Goal: Information Seeking & Learning: Compare options

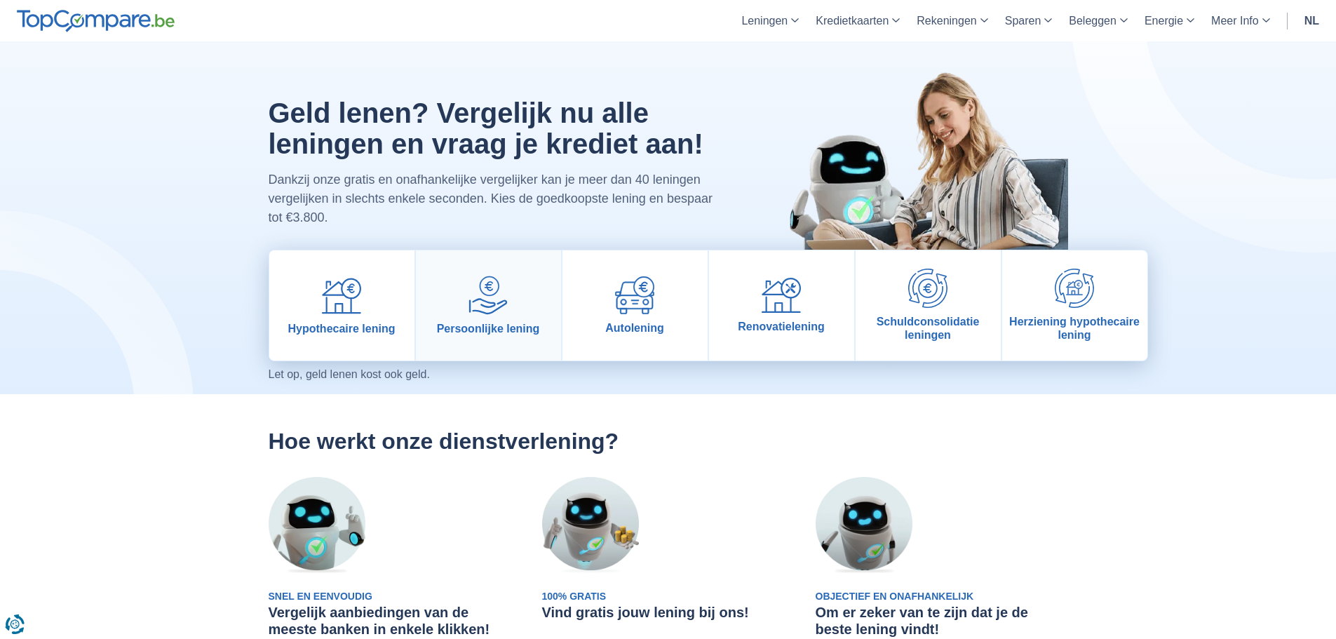
click at [466, 310] on link "Persoonlijke lening" at bounding box center [488, 305] width 145 height 110
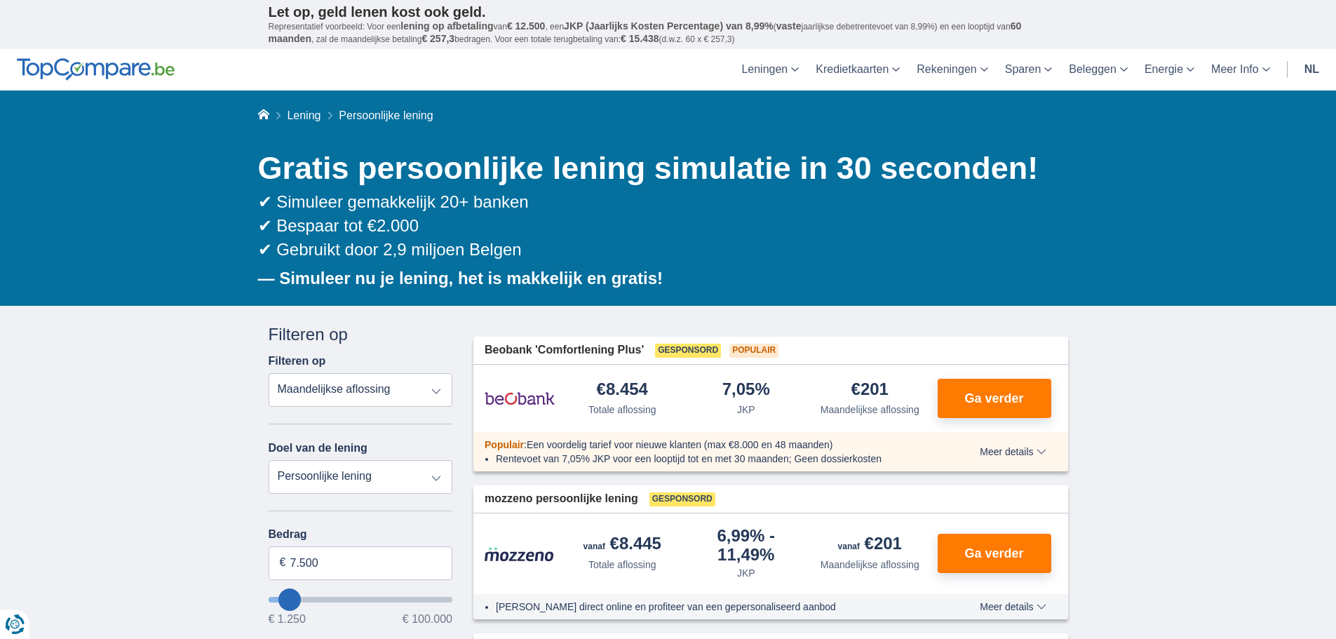
click at [378, 392] on select "Totale aflossing JKP Maandelijkse aflossing" at bounding box center [361, 390] width 184 height 34
click at [376, 473] on select "Persoonlijke lening Auto Moto / fiets Mobilhome / caravan Renovatie Energie Sch…" at bounding box center [361, 477] width 184 height 34
click at [377, 473] on select "Persoonlijke lening Auto Moto / fiets Mobilhome / caravan Renovatie Energie Sch…" at bounding box center [361, 477] width 184 height 34
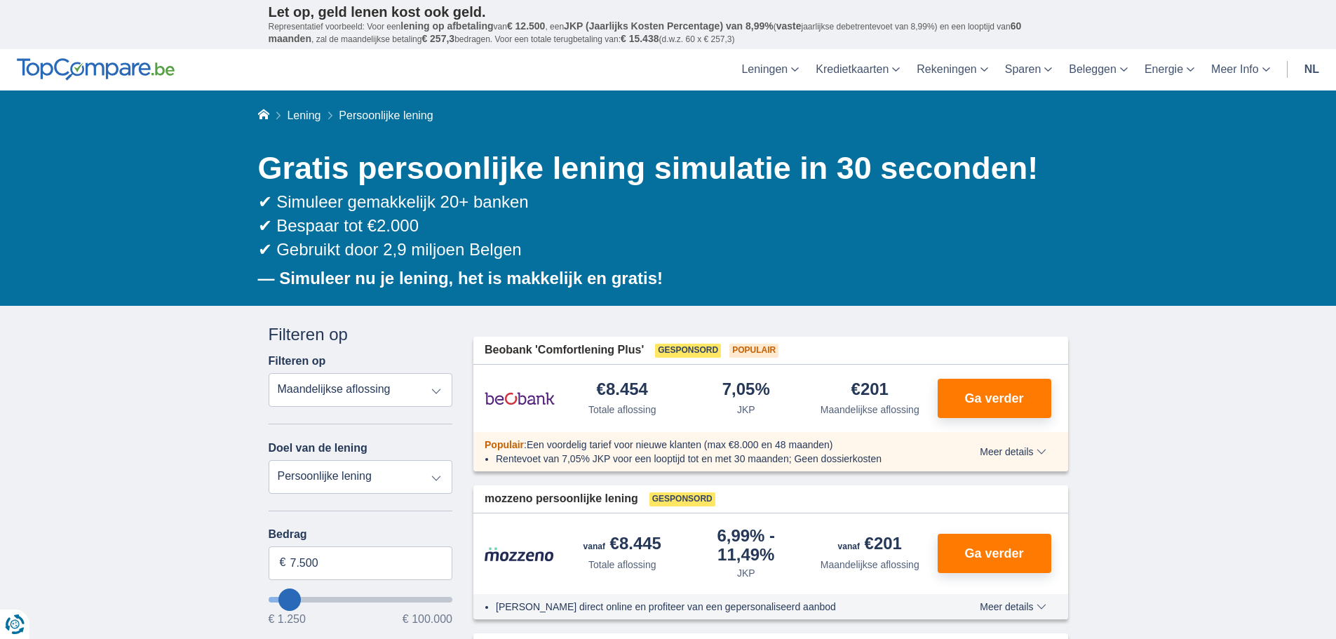
select select "wedding"
click at [269, 460] on select "Persoonlijke lening Auto Moto / fiets Mobilhome / caravan Renovatie Energie Sch…" at bounding box center [361, 477] width 184 height 34
type input "7.500"
type input "7250"
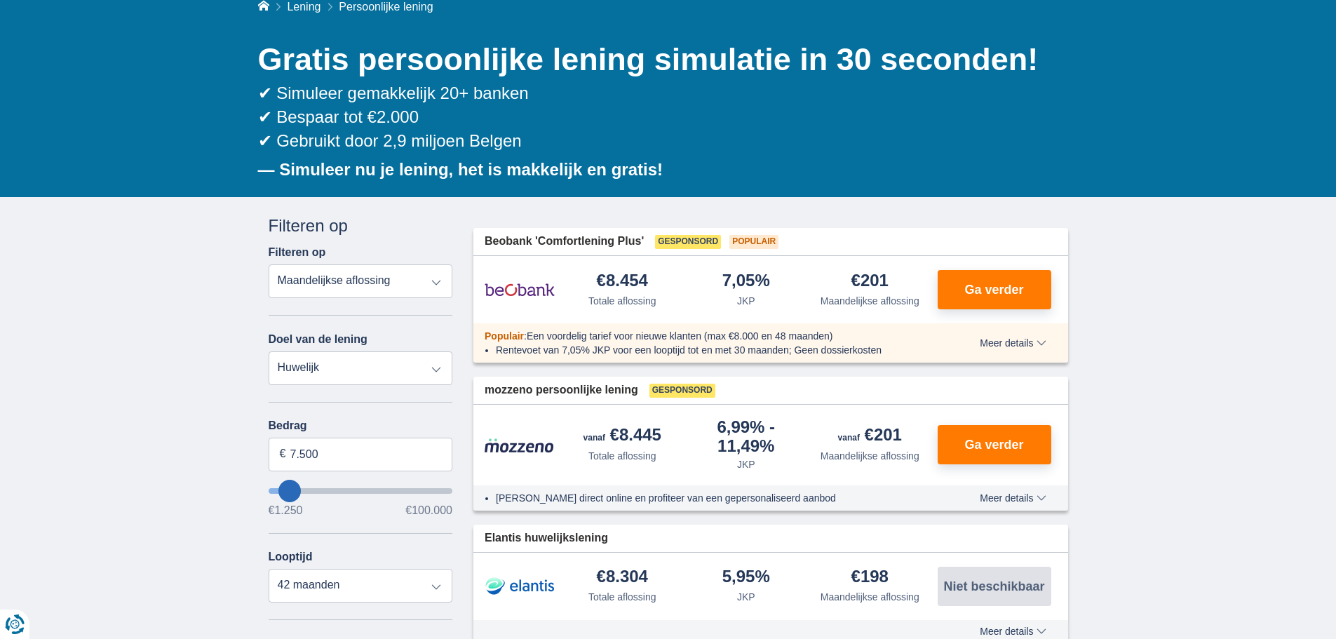
scroll to position [140, 0]
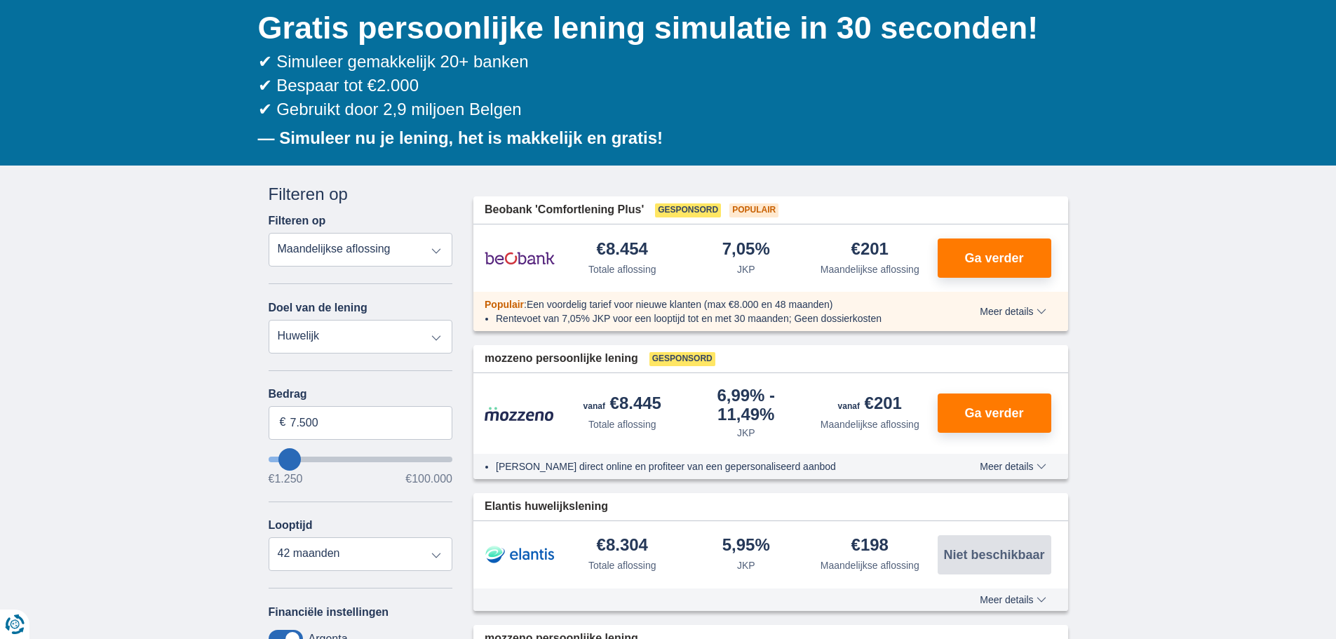
type input "56.250"
type input "56250"
click at [369, 462] on input "wantToBorrow" at bounding box center [361, 459] width 184 height 6
select select "120"
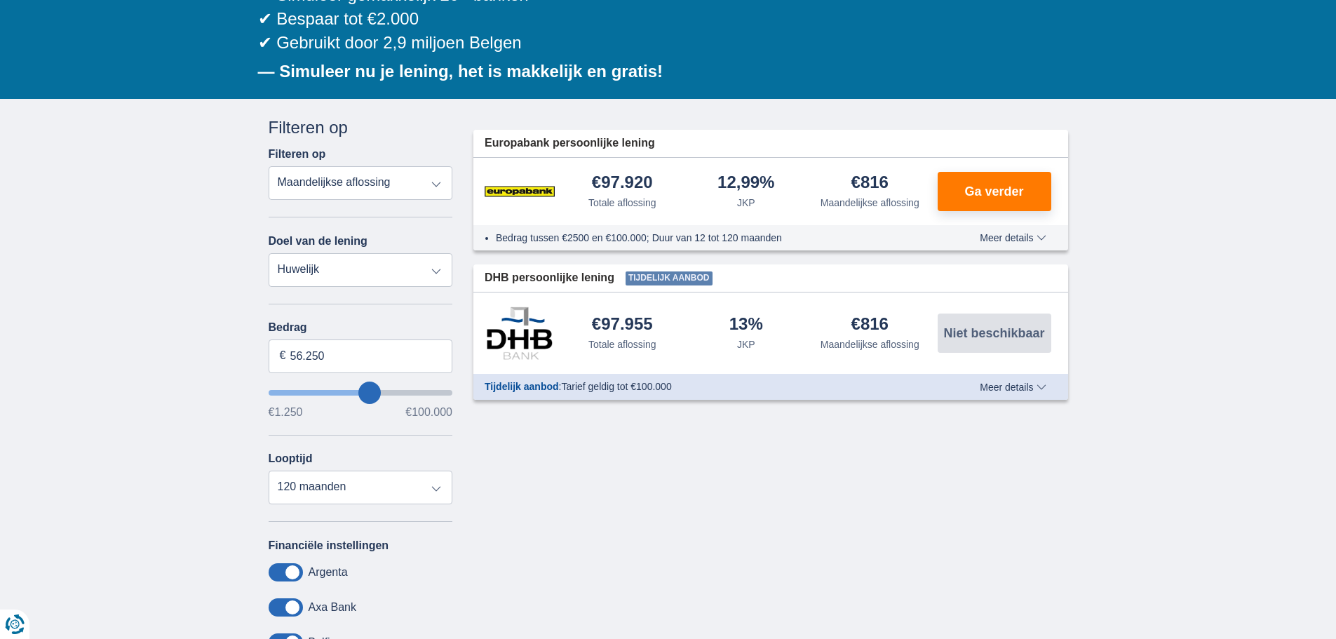
scroll to position [210, 0]
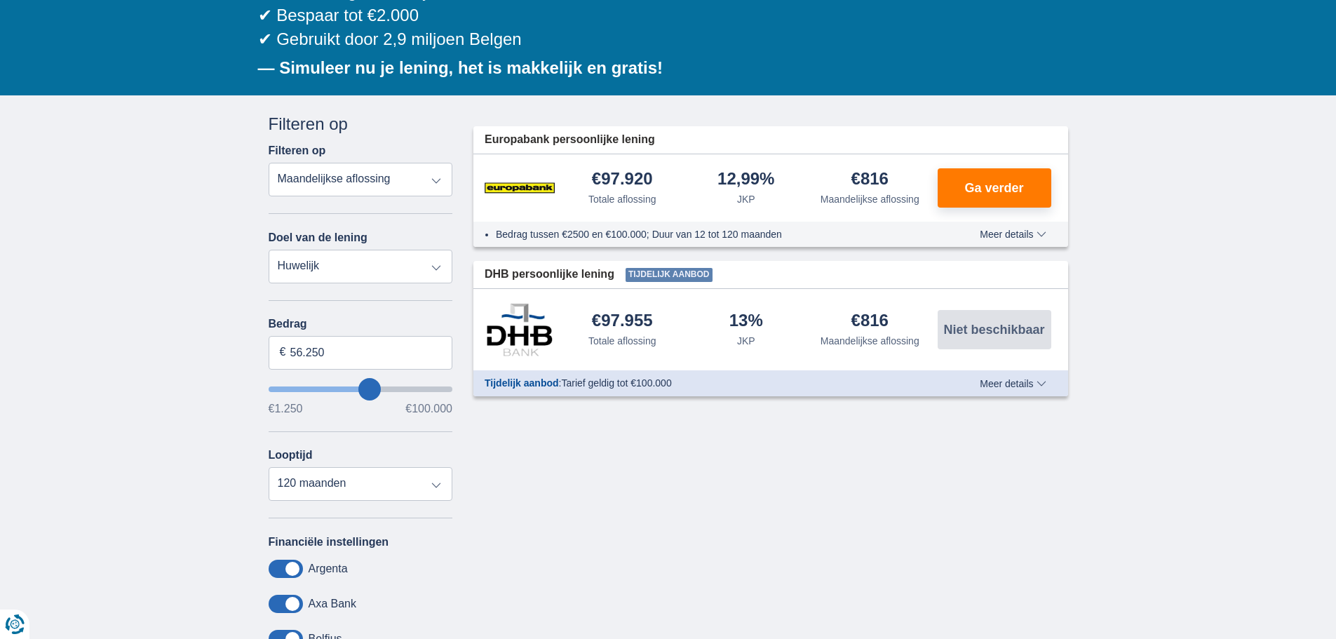
type input "25.250"
type input "25250"
click at [318, 386] on input "wantToBorrow" at bounding box center [361, 389] width 184 height 6
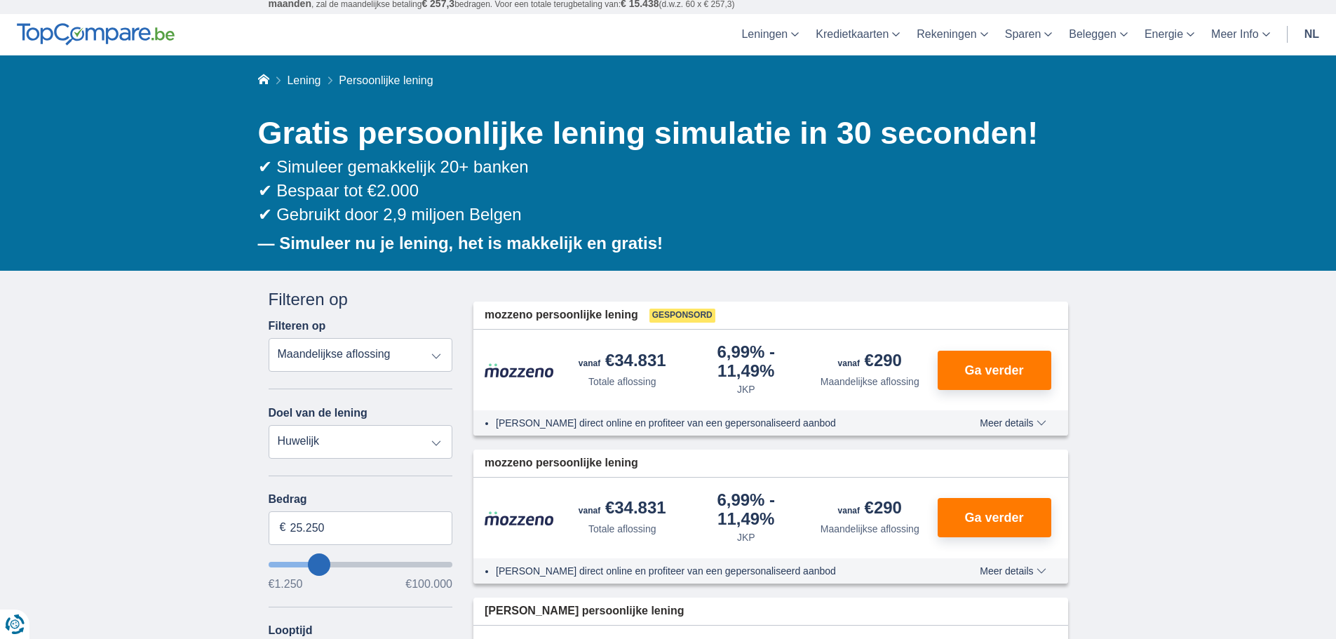
scroll to position [70, 0]
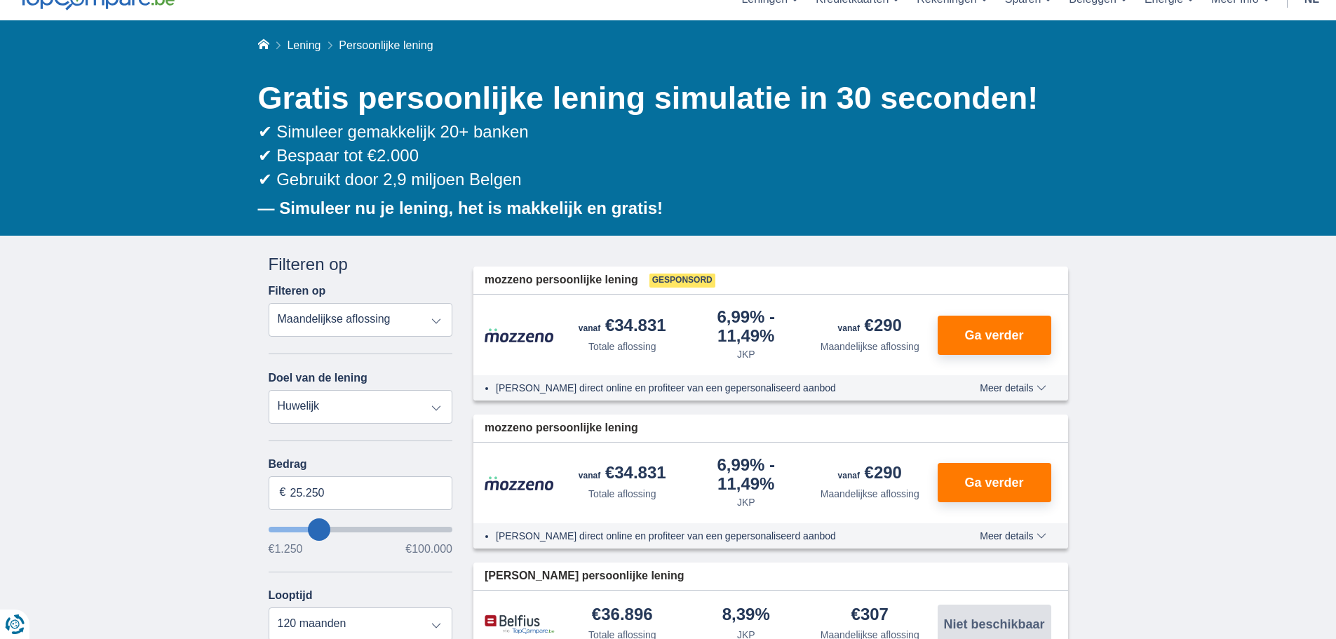
type input "17.250"
type input "17250"
select select "84"
type input "17250"
click at [306, 527] on input "wantToBorrow" at bounding box center [361, 530] width 184 height 6
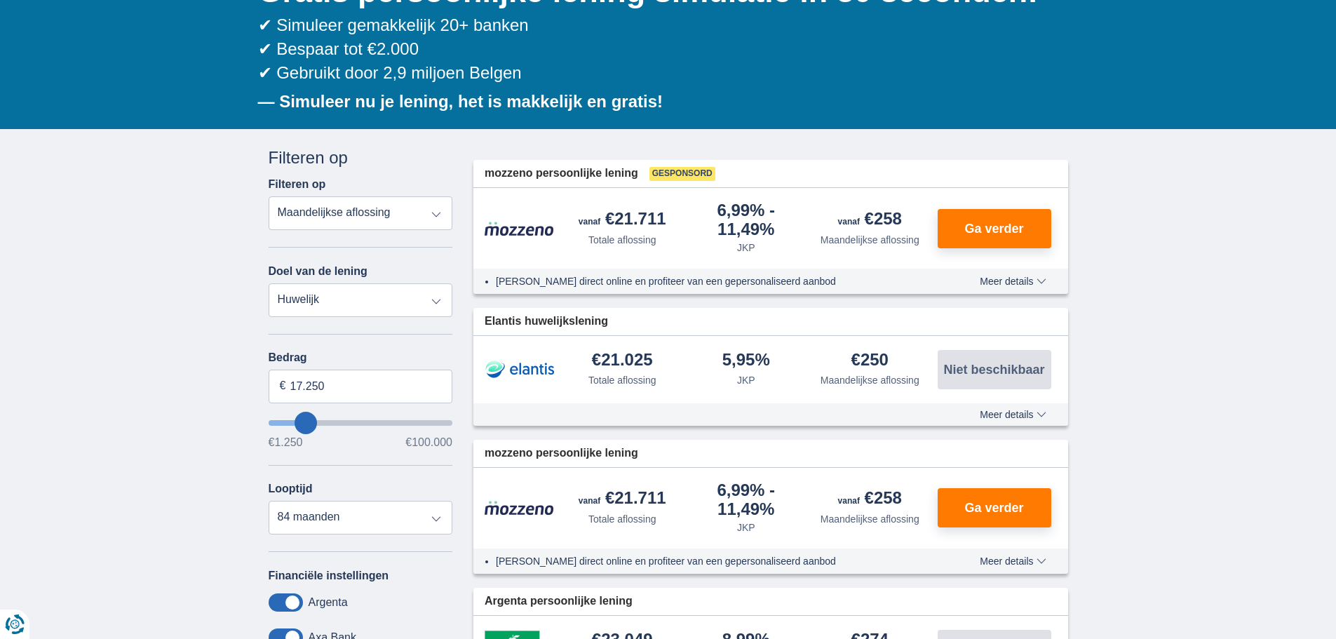
scroll to position [140, 0]
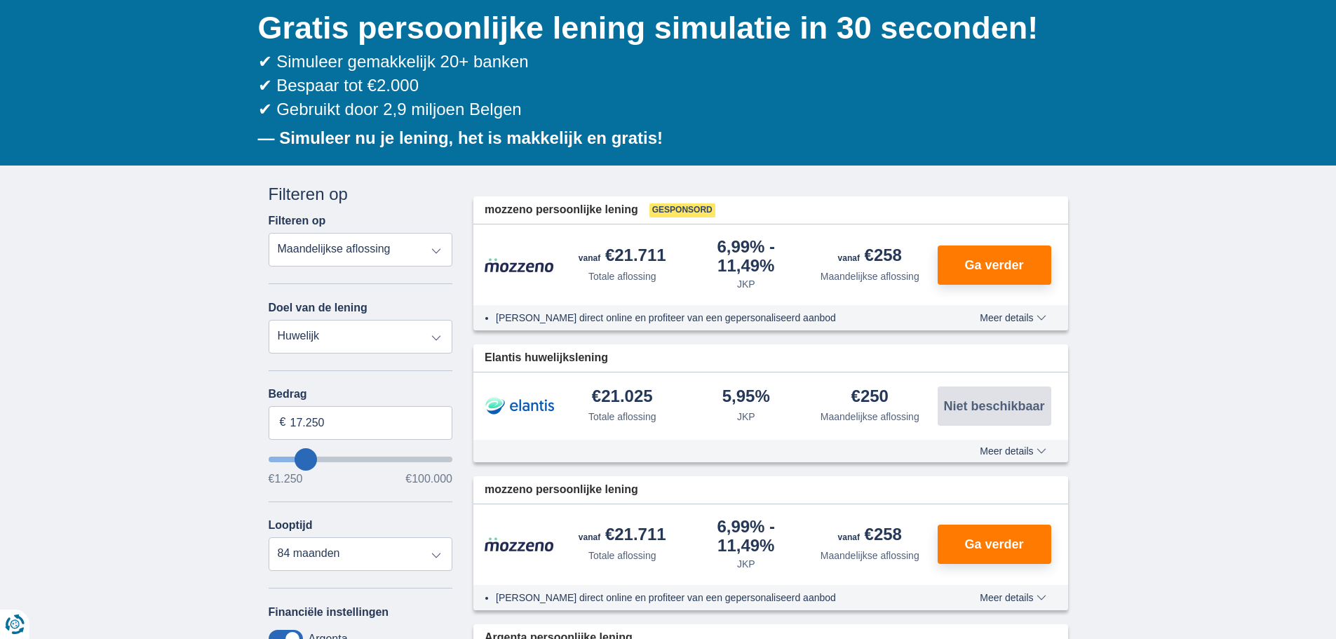
type input "26.250"
type input "26250"
select select "120"
type input "26250"
click at [320, 459] on input "wantToBorrow" at bounding box center [361, 459] width 184 height 6
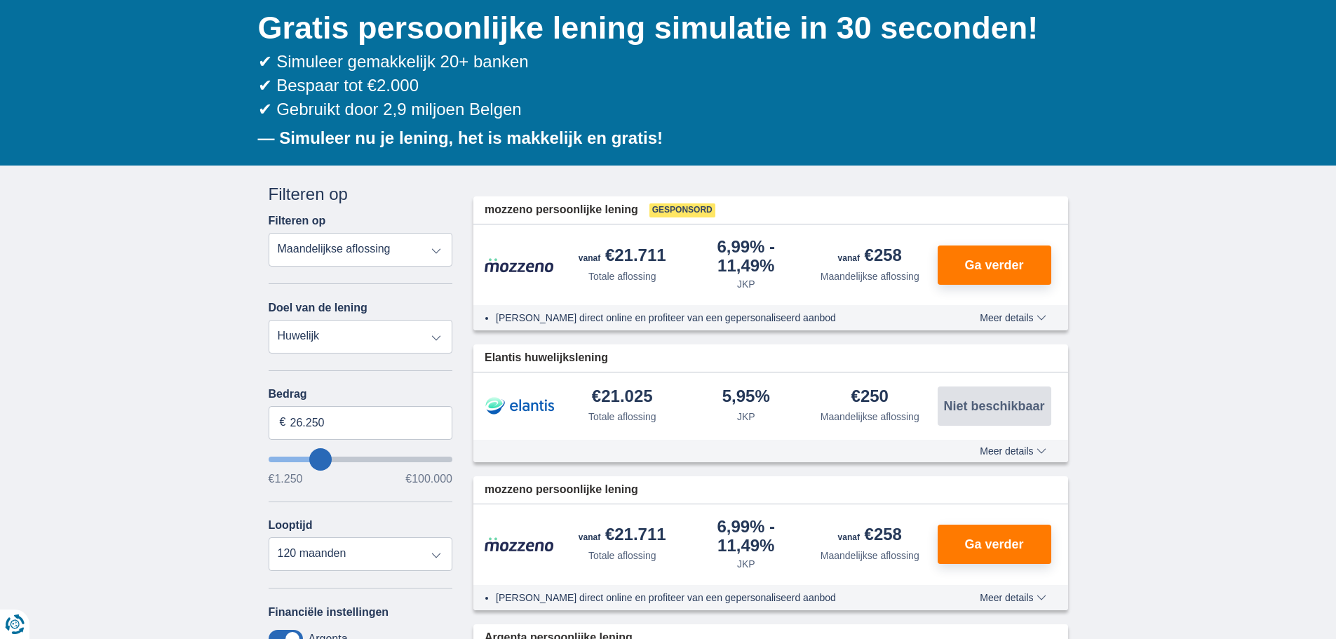
scroll to position [0, 0]
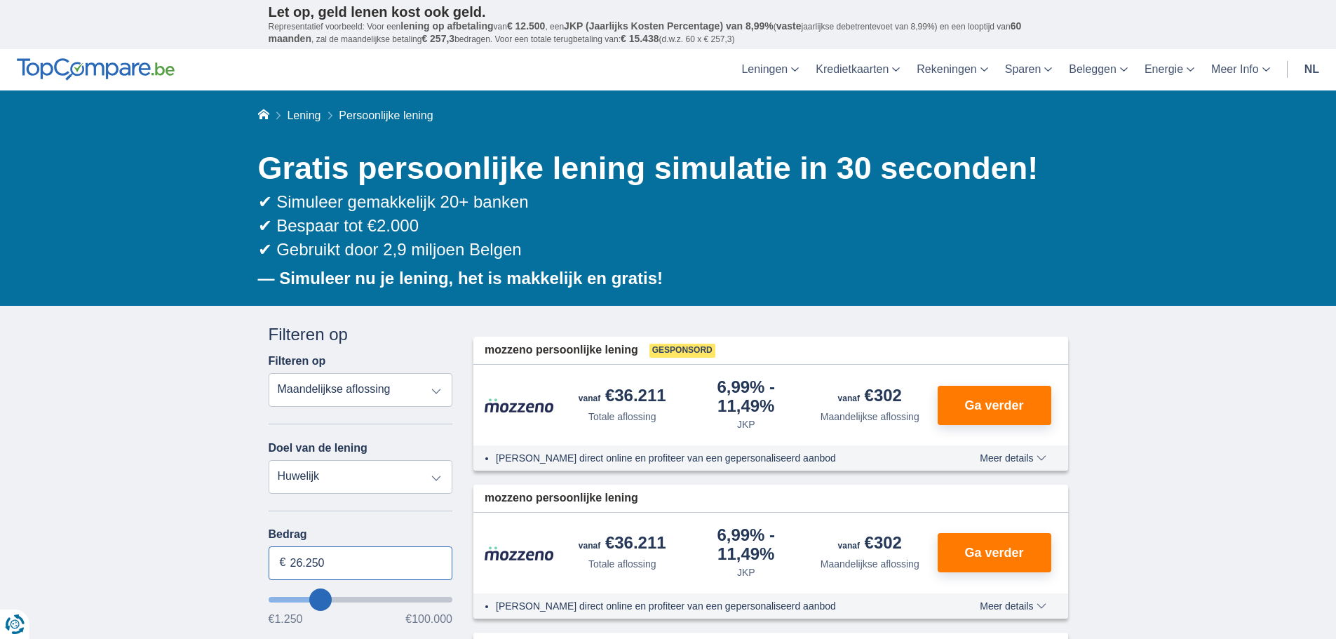
click at [305, 559] on input "26.250" at bounding box center [361, 563] width 184 height 34
type input "20.000"
type input "20250"
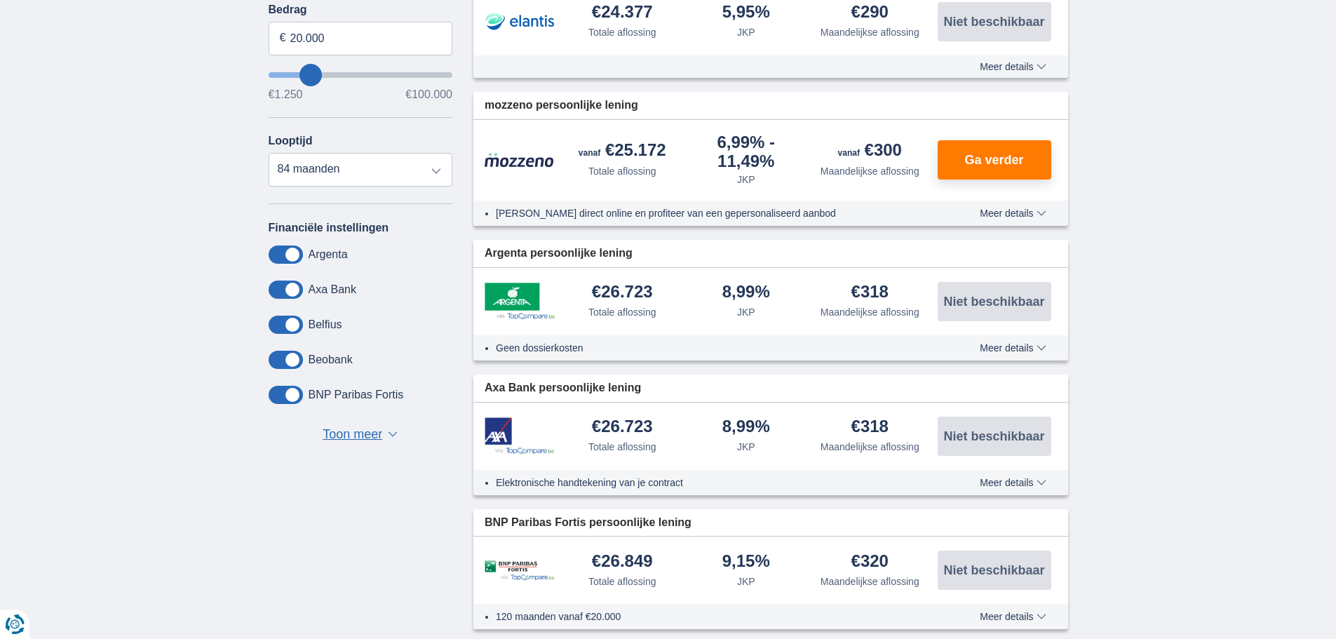
scroll to position [491, 0]
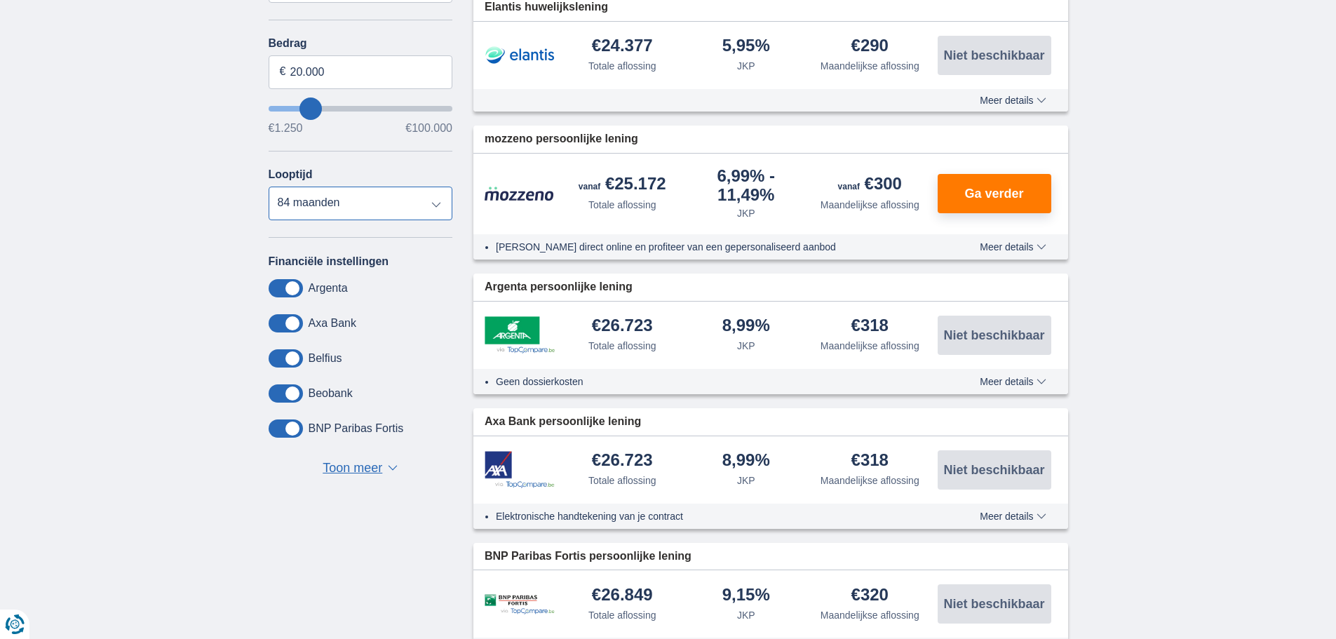
click at [348, 200] on select "12 maanden 18 maanden 24 maanden 30 maanden 36 maanden 42 maanden 48 maanden 60…" at bounding box center [361, 203] width 184 height 34
select select "48"
click at [269, 186] on select "12 maanden 18 maanden 24 maanden 30 maanden 36 maanden 42 maanden 48 maanden 60…" at bounding box center [361, 203] width 184 height 34
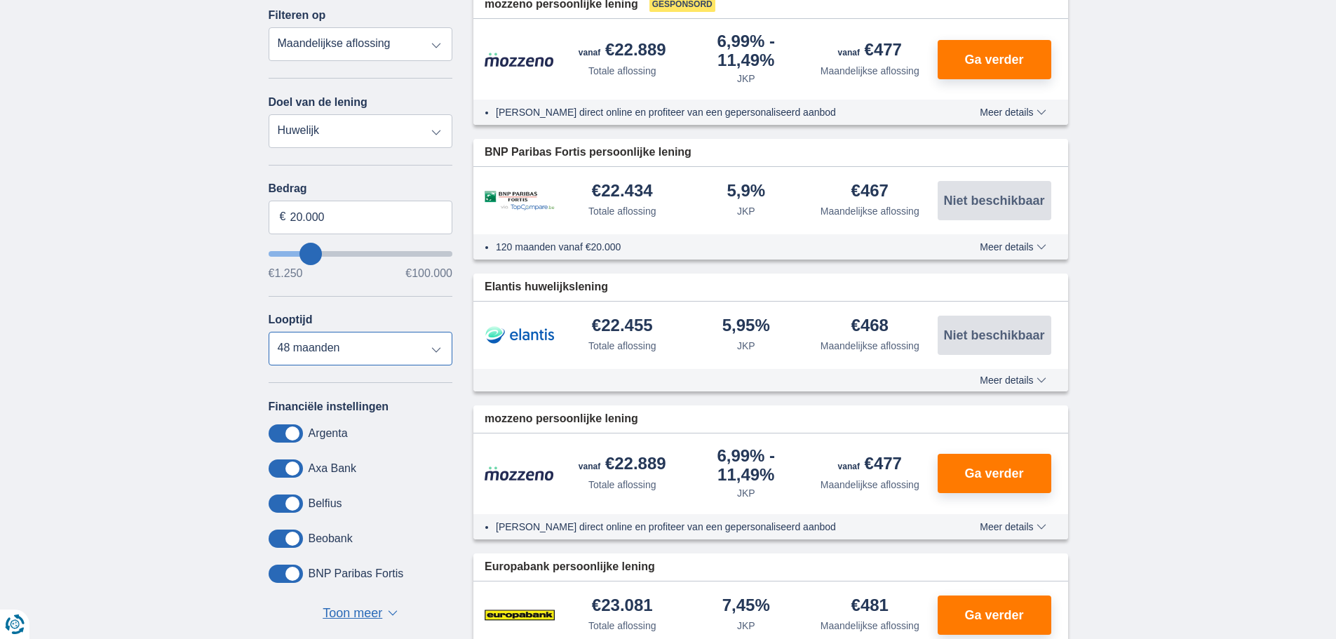
scroll to position [351, 0]
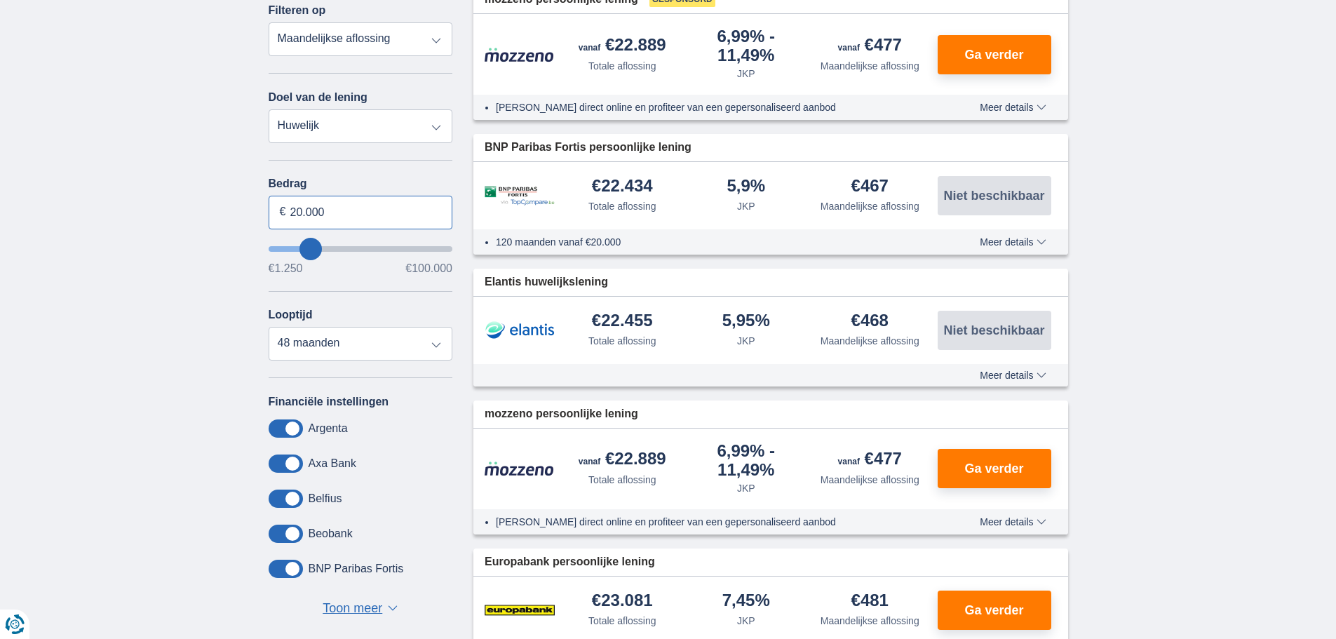
drag, startPoint x: 292, startPoint y: 214, endPoint x: 1116, endPoint y: 230, distance: 824.7
type input "10.000"
type input "10250"
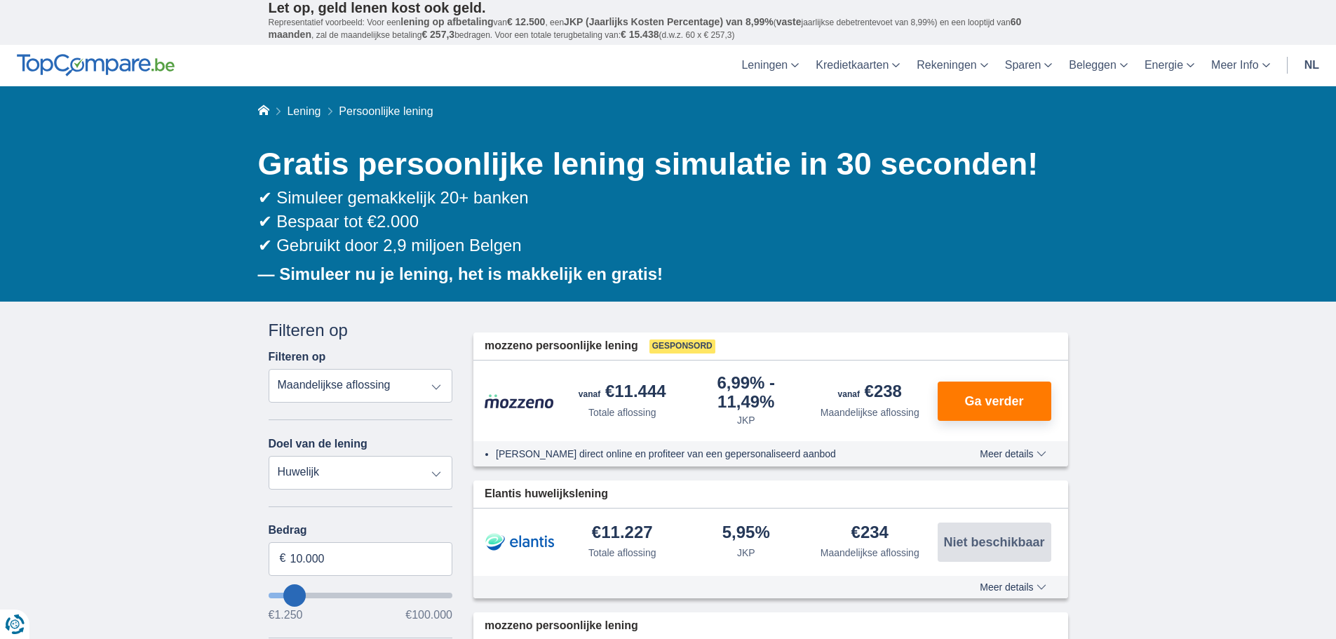
scroll to position [0, 0]
